Goal: Communication & Community: Answer question/provide support

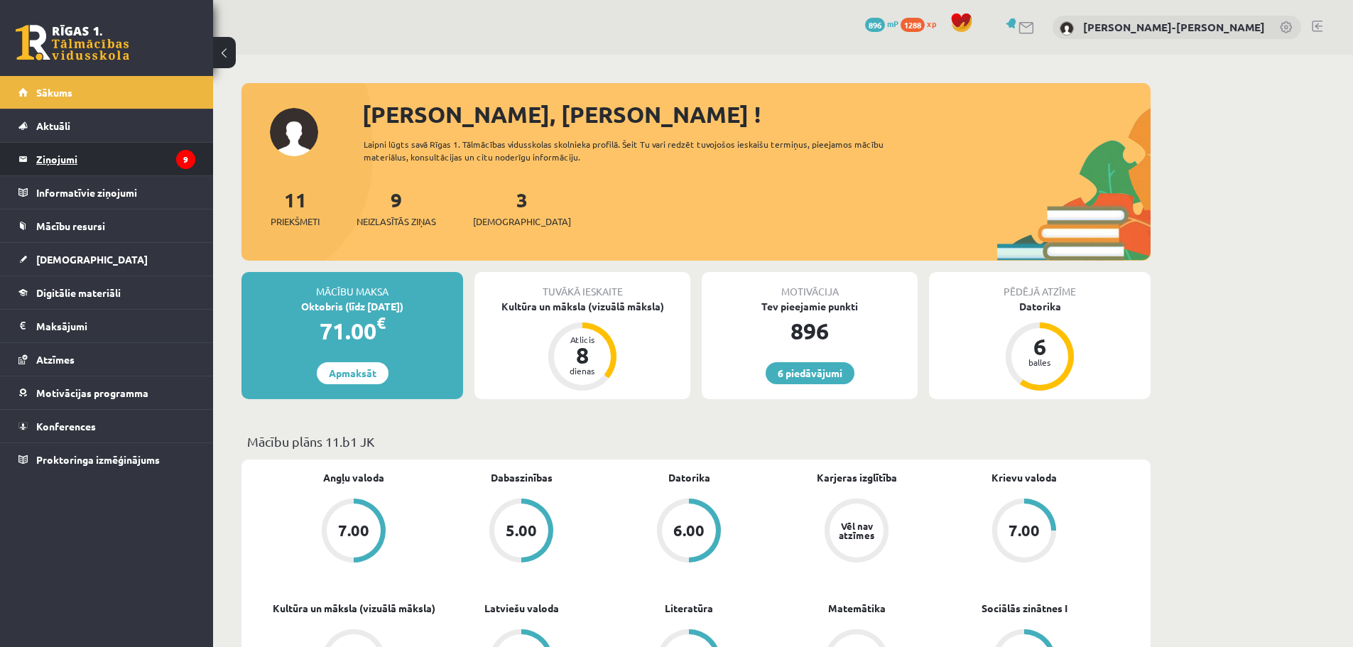
click at [69, 161] on legend "Ziņojumi 9" at bounding box center [115, 159] width 159 height 33
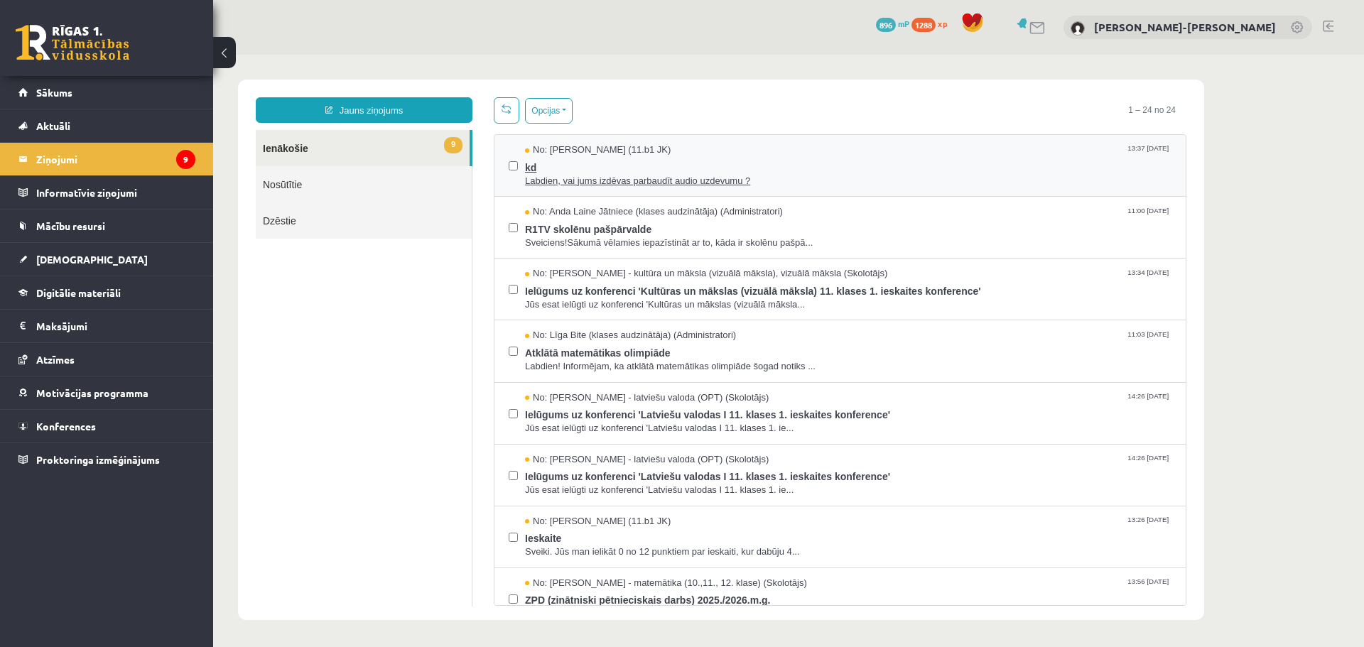
click at [582, 175] on span "Labdien, vai jums izdēvas parbaudīt audio uzdevumu ?" at bounding box center [848, 181] width 646 height 13
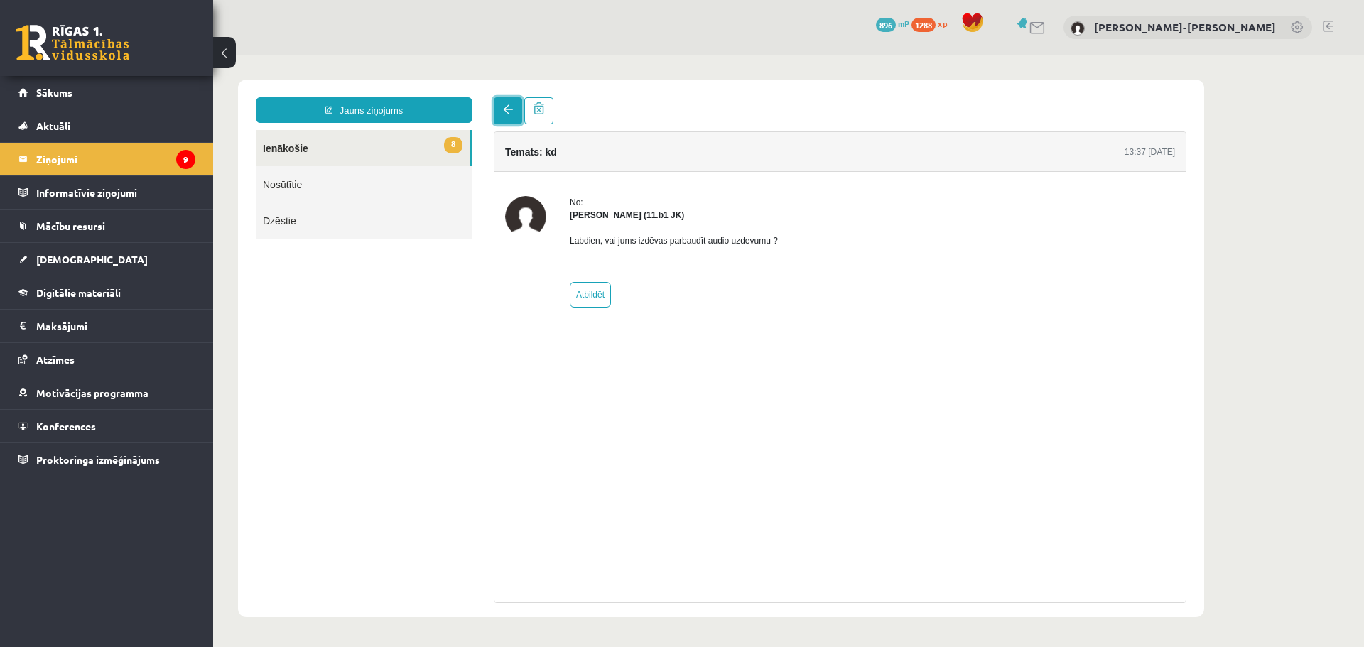
click at [508, 111] on span at bounding box center [508, 109] width 10 height 10
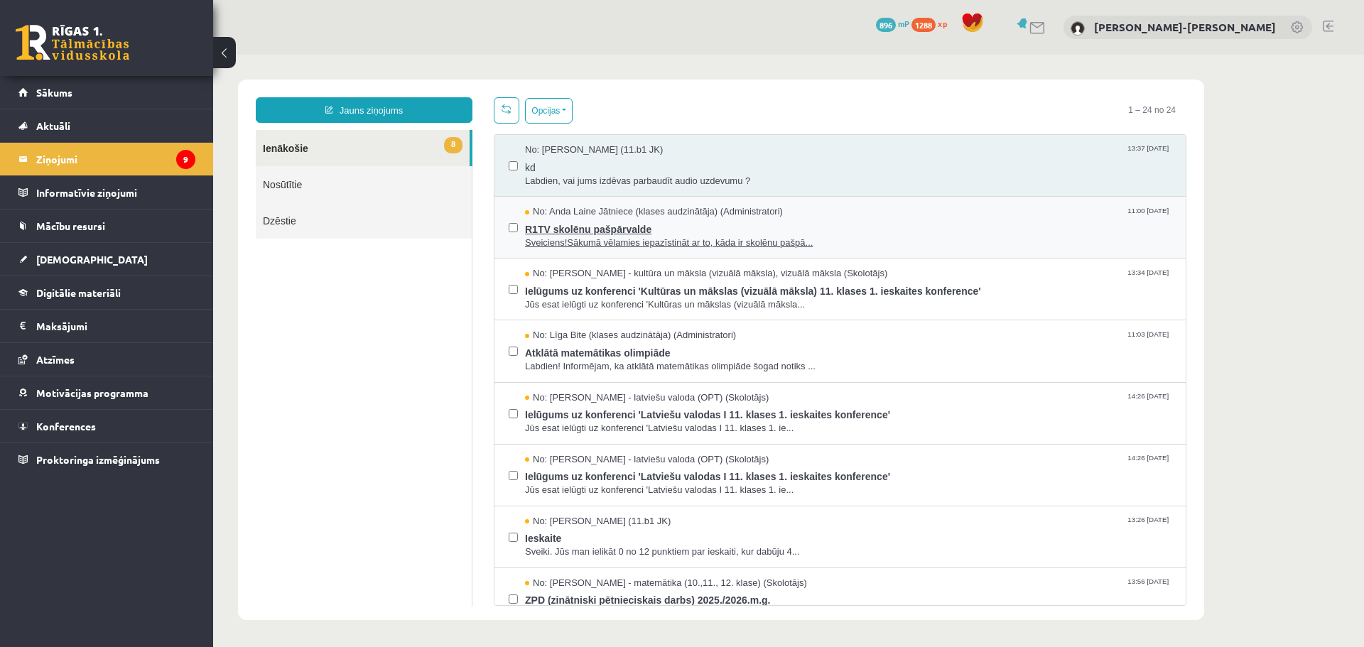
click at [623, 226] on span "R1TV skolēnu pašpārvalde" at bounding box center [848, 228] width 646 height 18
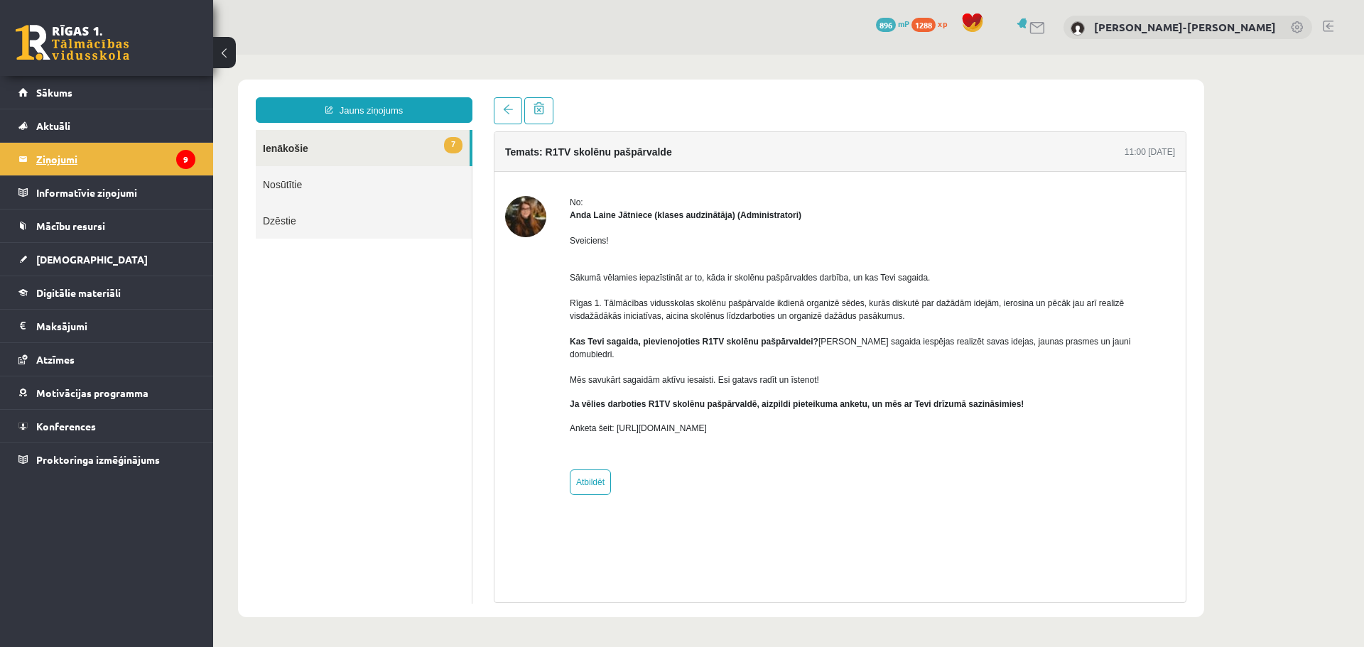
click at [70, 159] on legend "Ziņojumi 9" at bounding box center [115, 159] width 159 height 33
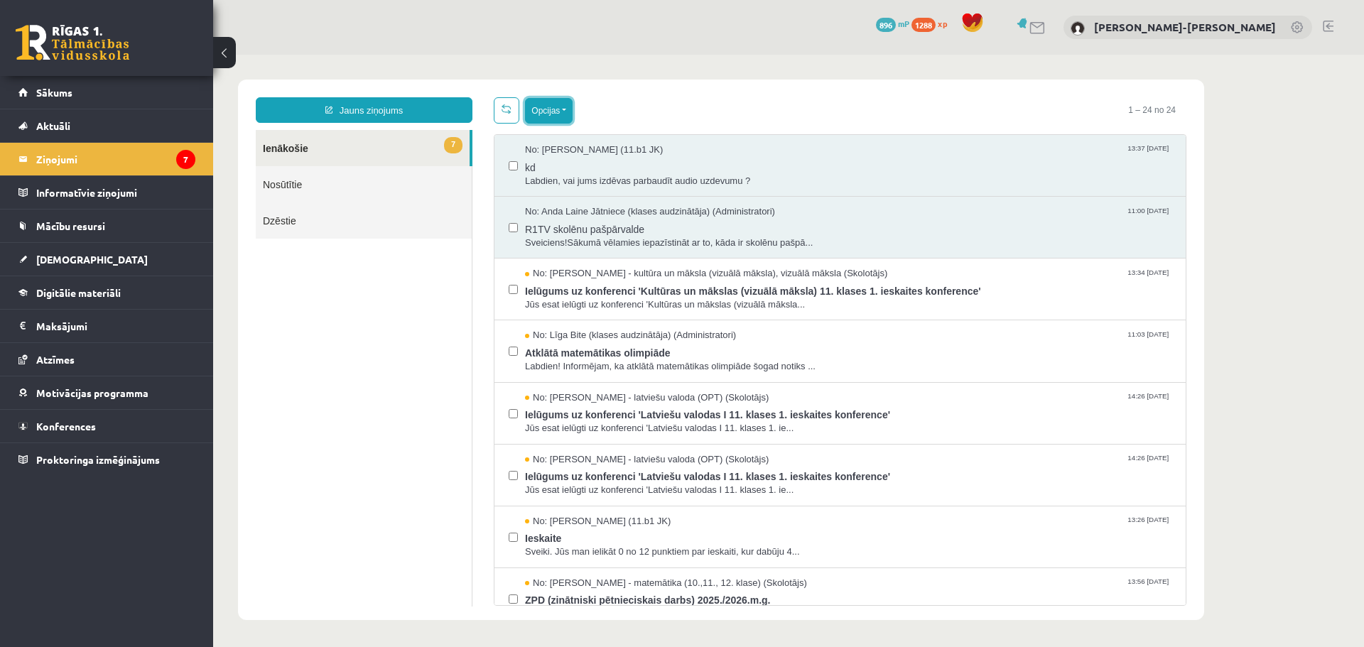
click at [570, 112] on button "Opcijas" at bounding box center [549, 111] width 48 height 26
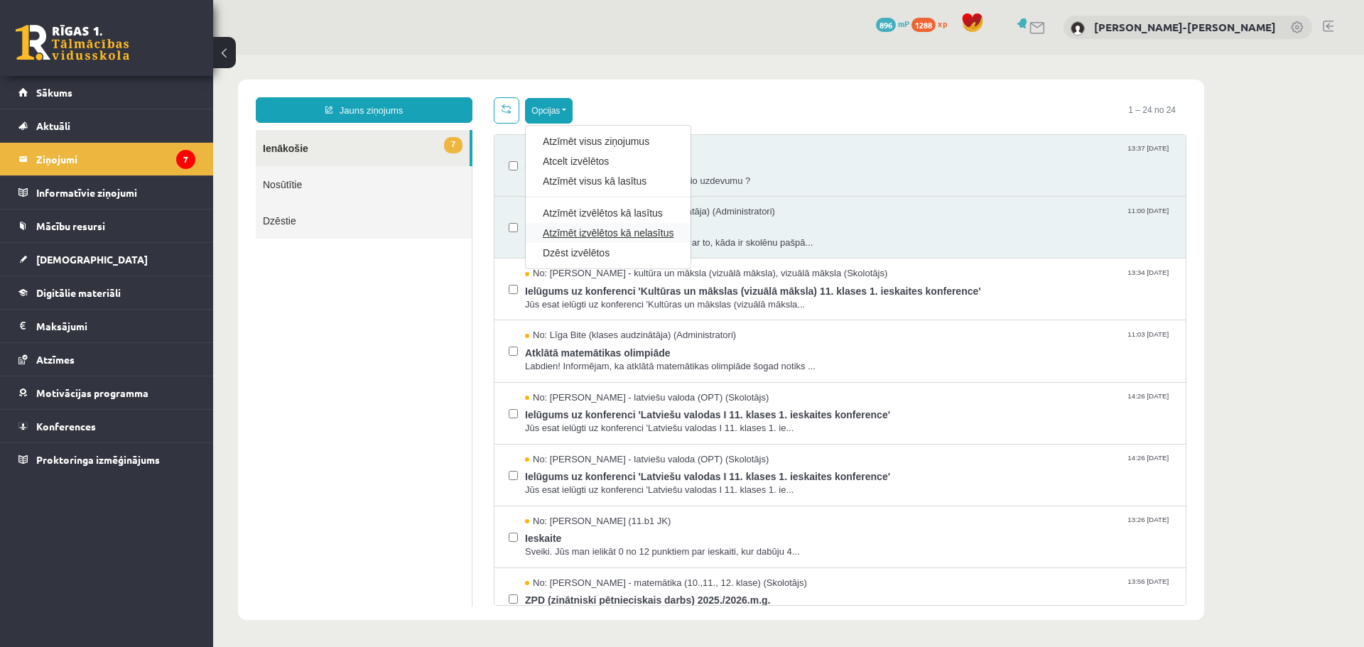
click at [631, 232] on link "Atzīmēt izvēlētos kā nelasītus" at bounding box center [608, 233] width 131 height 14
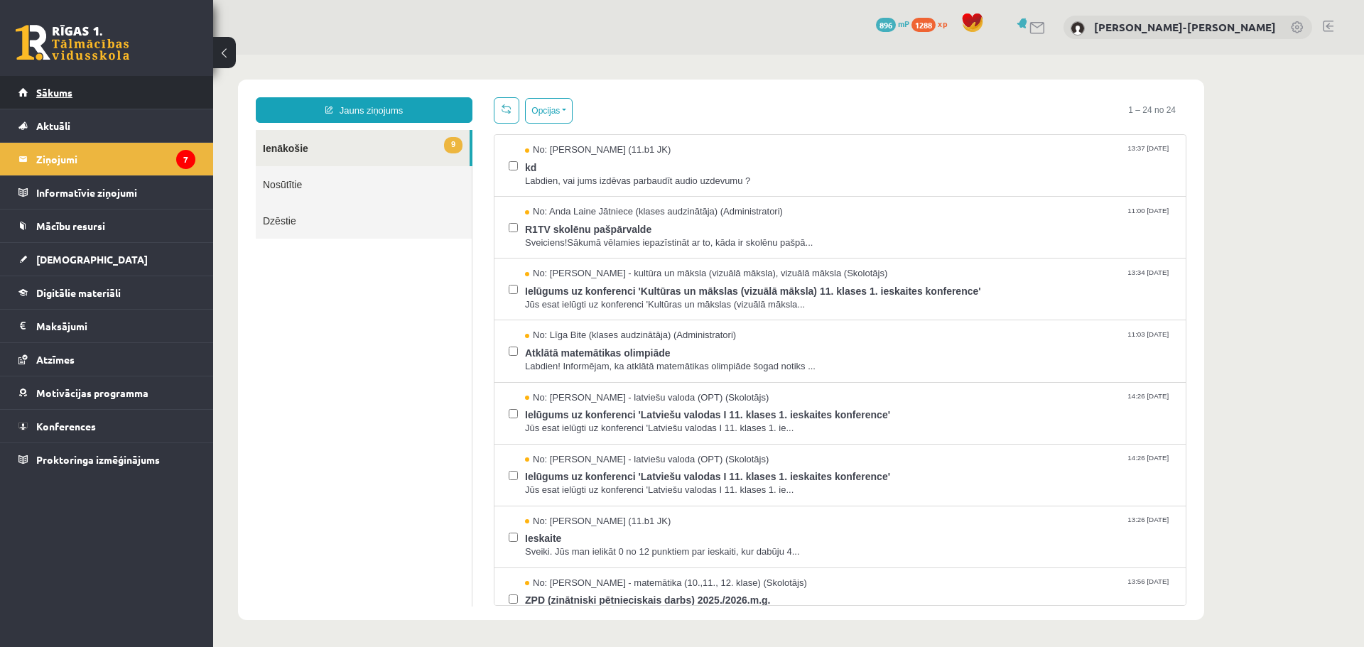
click at [55, 89] on span "Sākums" at bounding box center [54, 92] width 36 height 13
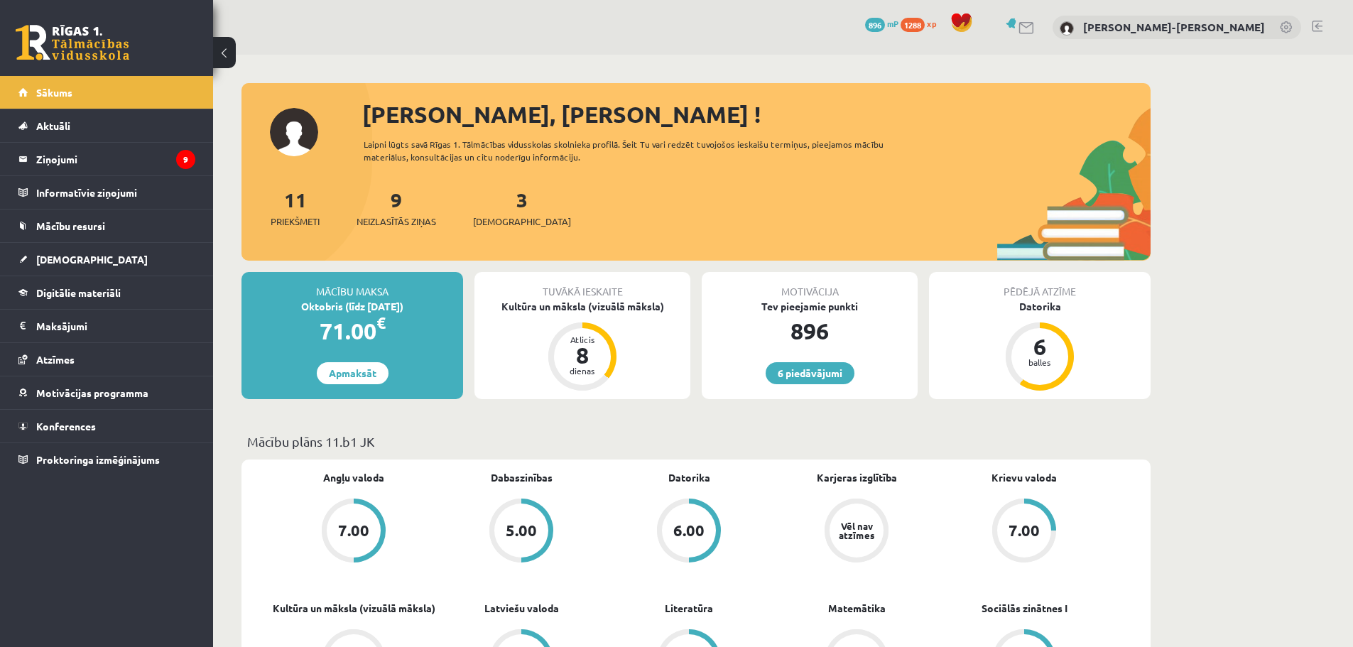
click at [1314, 23] on link at bounding box center [1317, 26] width 11 height 11
